Goal: Navigation & Orientation: Find specific page/section

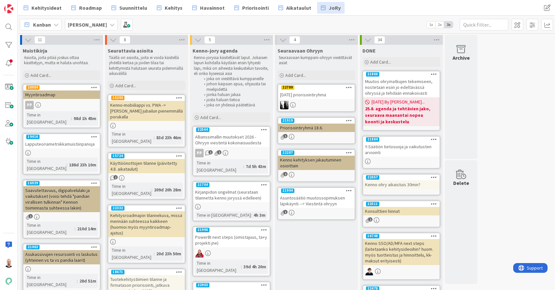
click at [313, 92] on div "[DATE] priorisointiryhmä" at bounding box center [316, 94] width 76 height 8
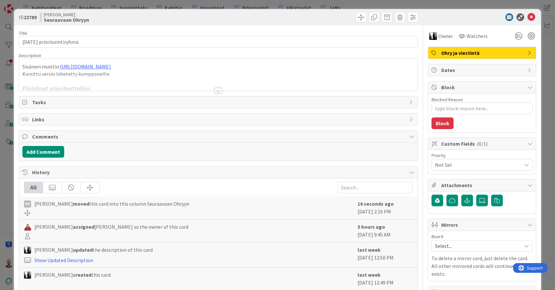
click at [219, 90] on div at bounding box center [217, 90] width 7 height 5
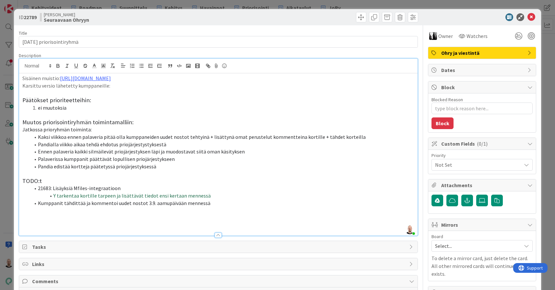
click at [487, 2] on div "ID 22789 [PERSON_NAME] Seuraavaan Ohryyn Title 26 / 128 [DATE] priorisointiryhm…" at bounding box center [277, 145] width 555 height 290
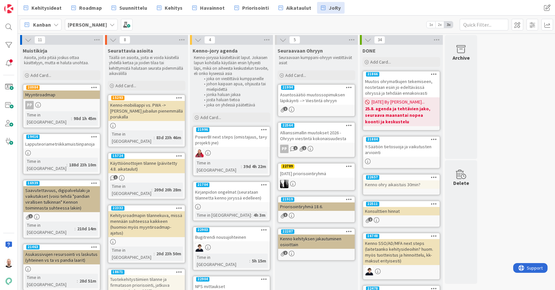
click at [233, 138] on div "PowerBI next steps (omistajuus, ta+y projekti jne)" at bounding box center [231, 139] width 76 height 14
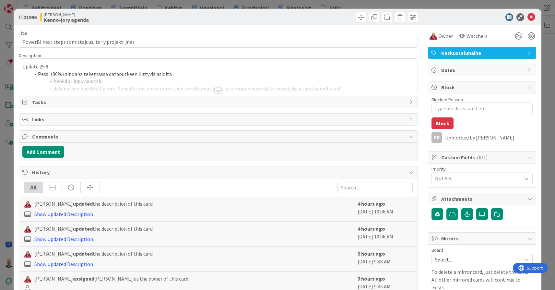
click at [220, 89] on div at bounding box center [217, 90] width 7 height 5
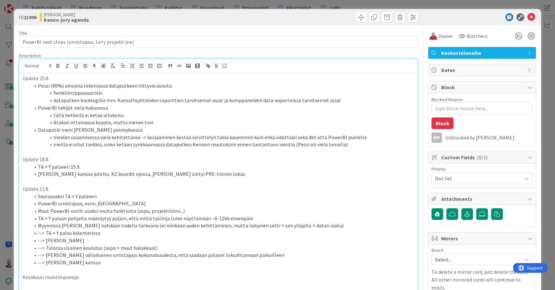
click at [358, 2] on div "ID 21996 [PERSON_NAME]-jory agenda Title 50 / 128 PowerBI next steps (omistajuu…" at bounding box center [277, 145] width 555 height 290
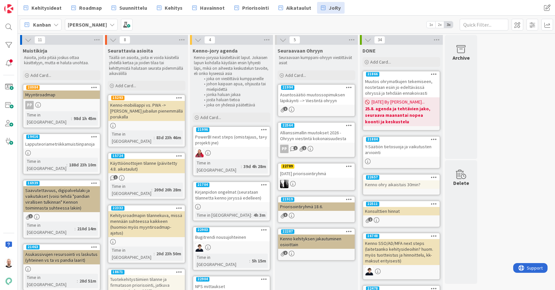
click at [230, 188] on div "Kirjanpidon ongelmat (seurataan tilannetta kenno joryssä edelleen)" at bounding box center [231, 195] width 76 height 14
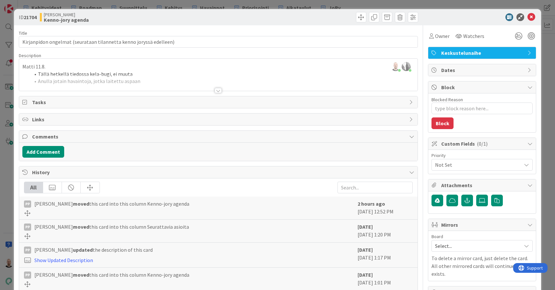
click at [218, 91] on div at bounding box center [217, 90] width 7 height 5
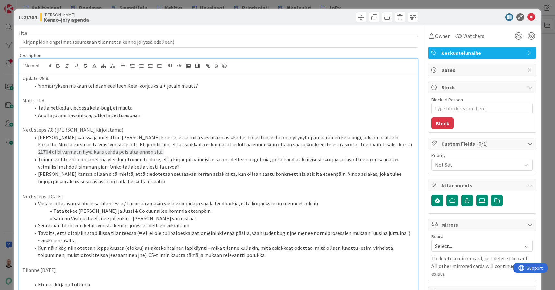
click at [304, 4] on div "ID 21704 [PERSON_NAME] Kenno-jory agenda Title 66 / 128 Kirjanpidon ongelmat (s…" at bounding box center [277, 145] width 555 height 290
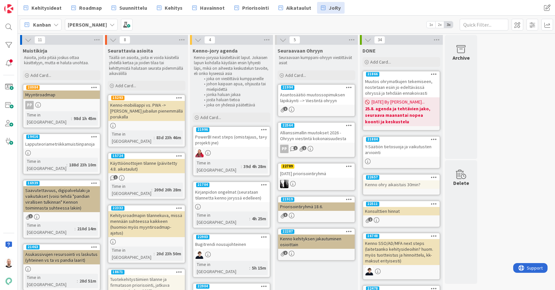
click at [228, 240] on div "Bugitrendi nousujohteinen" at bounding box center [231, 244] width 76 height 8
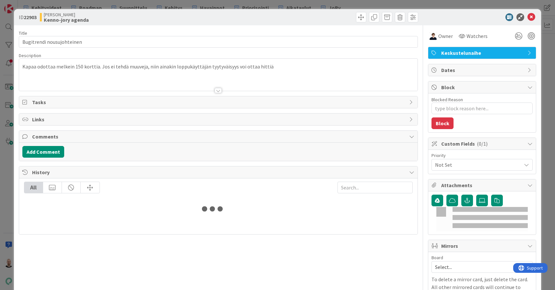
type textarea "x"
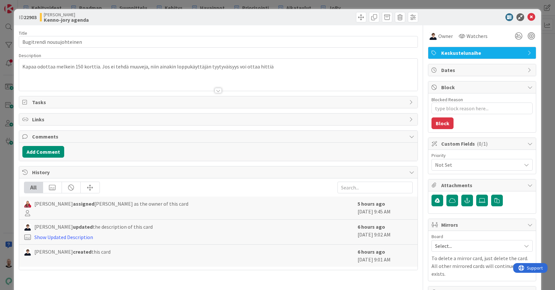
click at [218, 91] on div at bounding box center [217, 90] width 7 height 5
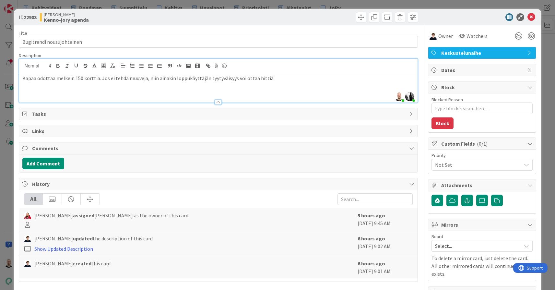
click at [302, 2] on div "ID 22903 [PERSON_NAME]-jory agenda Title 25 / 128 Bugitrendi nousujohteinen Des…" at bounding box center [277, 145] width 555 height 290
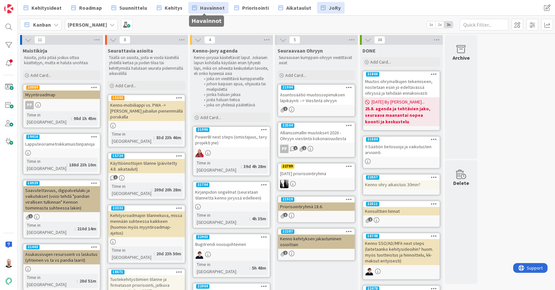
click at [200, 5] on span "Havainnot" at bounding box center [212, 8] width 25 height 8
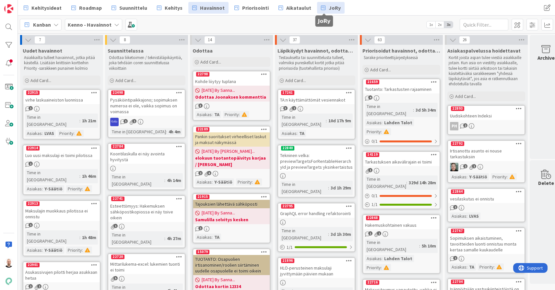
click at [328, 7] on span "JoRy" at bounding box center [334, 8] width 12 height 8
